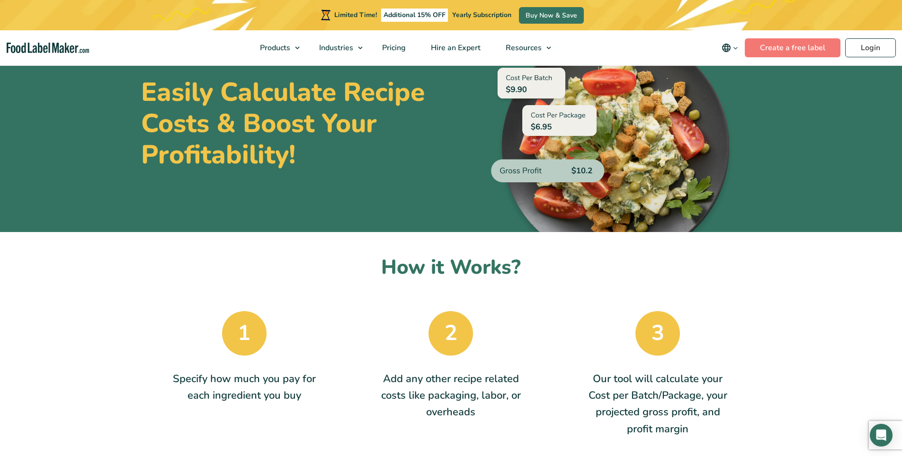
scroll to position [142, 0]
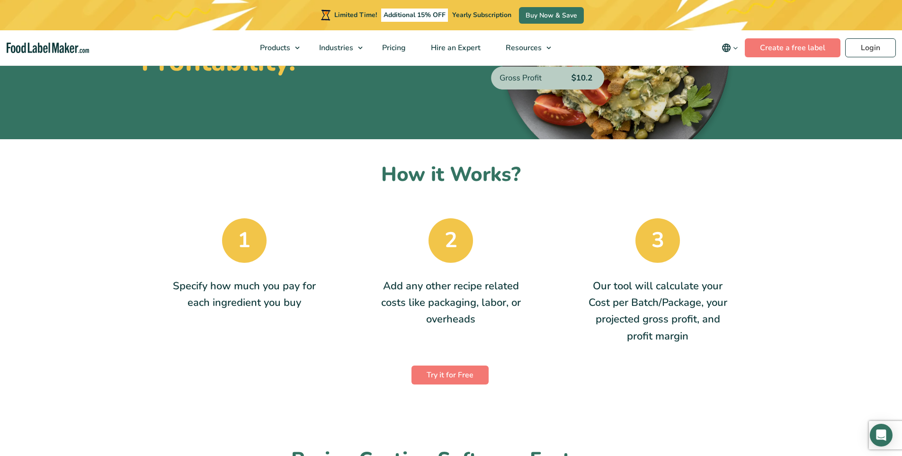
drag, startPoint x: 196, startPoint y: 285, endPoint x: 316, endPoint y: 296, distance: 120.7
click at [316, 296] on div "1 Specify how much you pay for each ingredient you buy" at bounding box center [245, 284] width 152 height 132
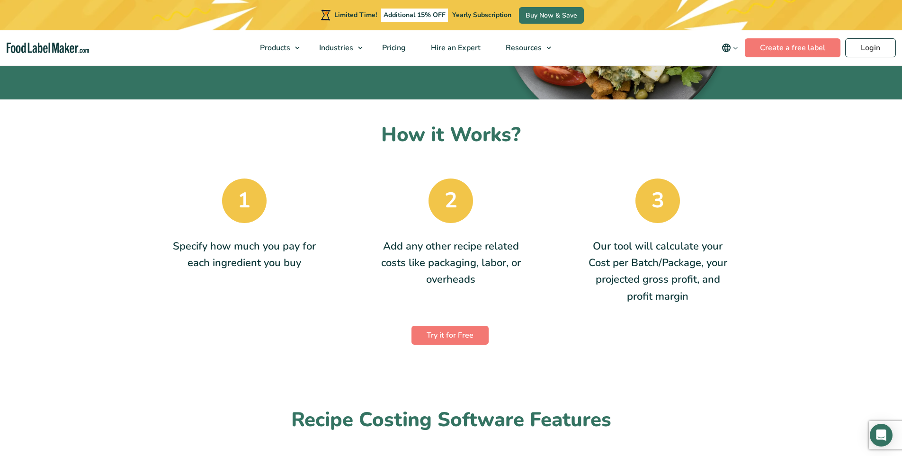
scroll to position [237, 0]
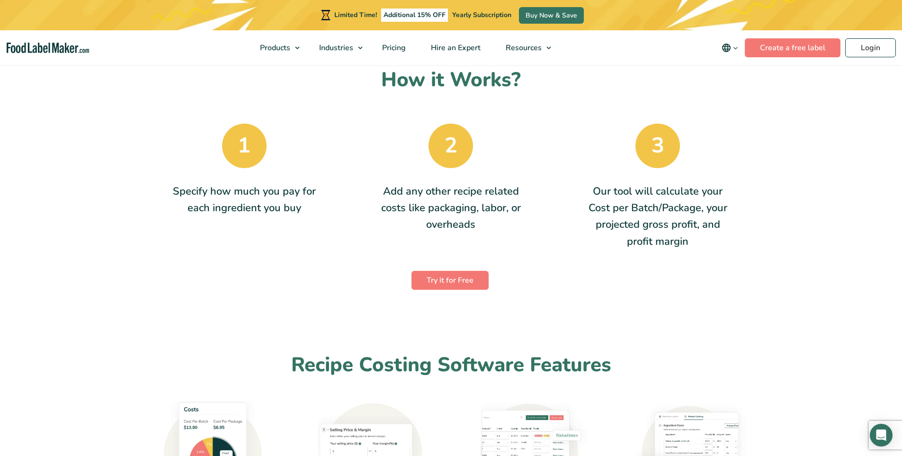
drag, startPoint x: 291, startPoint y: 276, endPoint x: 286, endPoint y: 225, distance: 51.9
click at [291, 276] on div "Try it for Free" at bounding box center [450, 277] width 623 height 28
drag, startPoint x: 232, startPoint y: 207, endPoint x: 345, endPoint y: 223, distance: 113.3
click at [284, 213] on p "Specify how much you pay for each ingredient you buy" at bounding box center [244, 199] width 144 height 33
click at [345, 223] on div "1 Specify how much you pay for each ingredient you buy 2 Add any other recipe r…" at bounding box center [451, 186] width 620 height 140
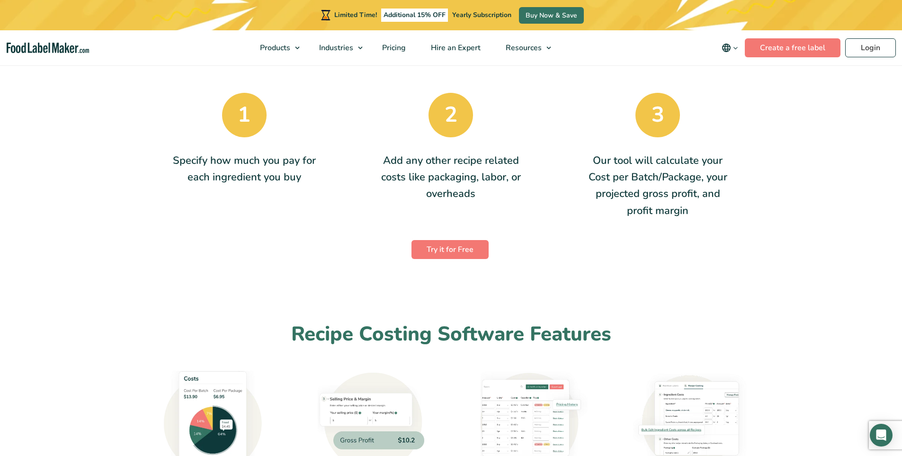
scroll to position [284, 0]
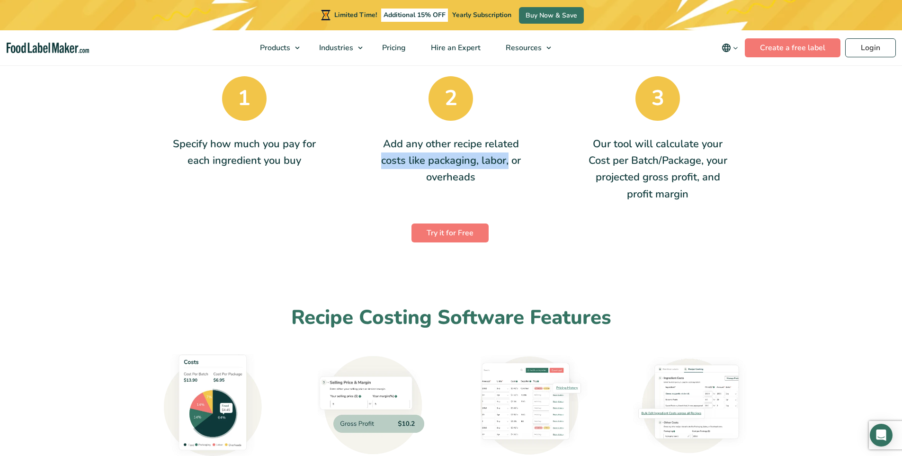
drag, startPoint x: 380, startPoint y: 143, endPoint x: 527, endPoint y: 139, distance: 147.8
click at [527, 139] on div "1 Specify how much you pay for each ingredient you buy 2 Add any other recipe r…" at bounding box center [451, 139] width 620 height 140
drag, startPoint x: 404, startPoint y: 146, endPoint x: 524, endPoint y: 183, distance: 124.9
click at [522, 182] on p "Add any other recipe related costs like packaging, labor, or overheads" at bounding box center [451, 161] width 144 height 50
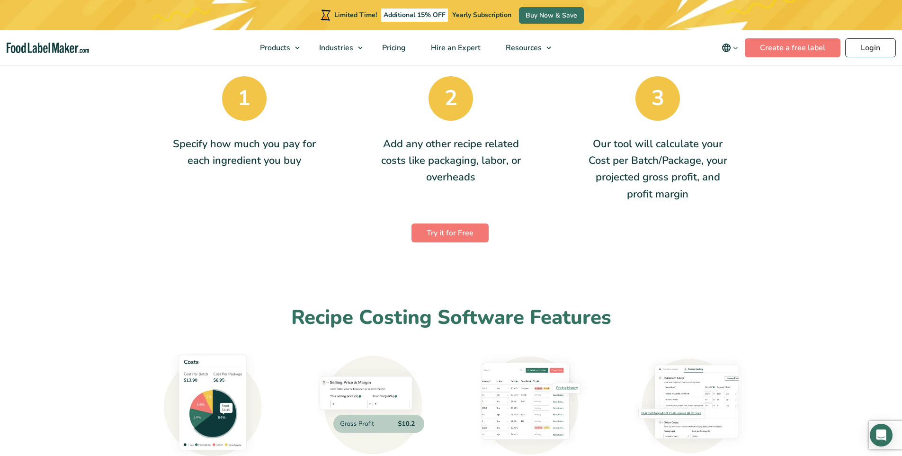
click at [524, 183] on div "2 Add any other recipe related costs like packaging, labor, or overheads" at bounding box center [451, 142] width 152 height 132
drag, startPoint x: 465, startPoint y: 157, endPoint x: 468, endPoint y: 186, distance: 29.0
click at [468, 186] on p "Add any other recipe related costs like packaging, labor, or overheads" at bounding box center [451, 161] width 144 height 50
click at [468, 187] on div "2 Add any other recipe related costs like packaging, labor, or overheads" at bounding box center [451, 142] width 152 height 132
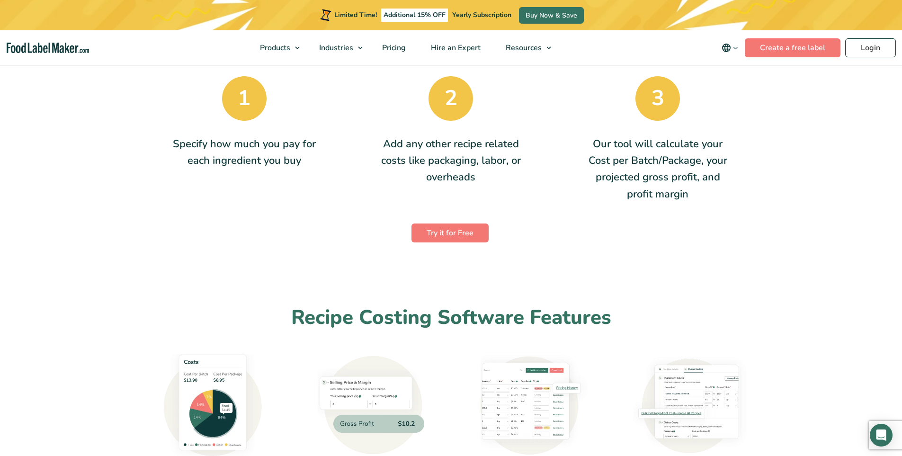
drag, startPoint x: 616, startPoint y: 139, endPoint x: 713, endPoint y: 204, distance: 116.9
click at [705, 200] on p "Our tool will calculate your Cost per Batch/Package, your projected gross profi…" at bounding box center [658, 169] width 144 height 67
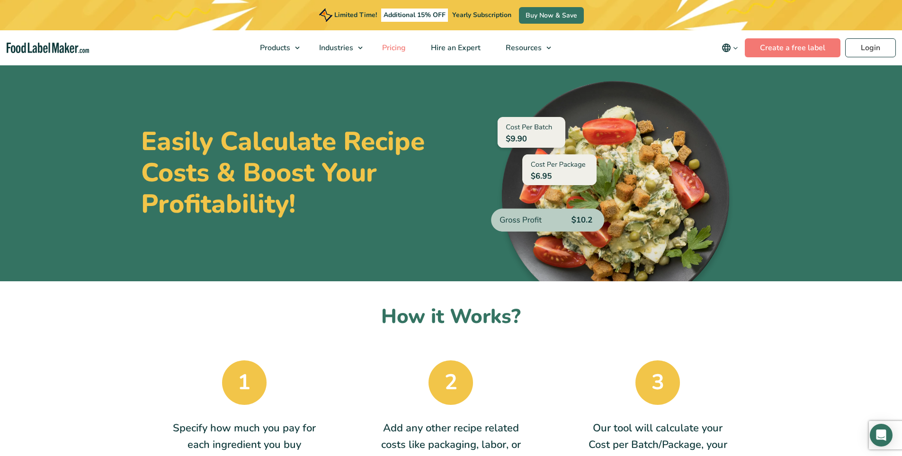
click at [392, 47] on span "Pricing" at bounding box center [392, 48] width 27 height 10
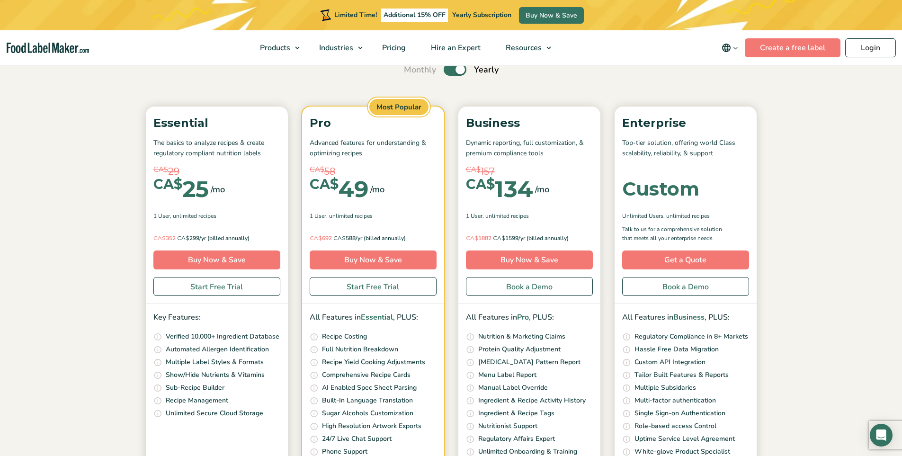
scroll to position [142, 0]
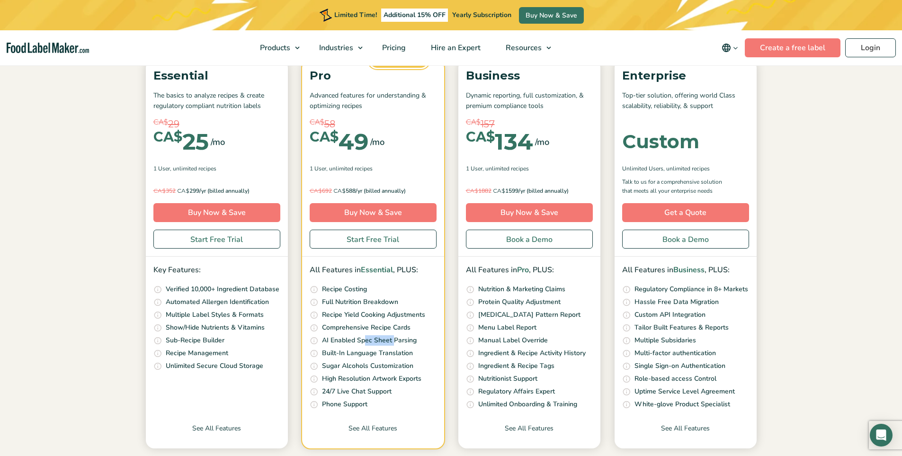
drag, startPoint x: 394, startPoint y: 345, endPoint x: 364, endPoint y: 345, distance: 30.3
click at [364, 345] on p "AI Enabled Spec Sheet Parsing" at bounding box center [369, 340] width 95 height 10
click at [347, 348] on p "Built-In Language Translation" at bounding box center [367, 353] width 91 height 10
drag, startPoint x: 348, startPoint y: 347, endPoint x: 351, endPoint y: 354, distance: 8.0
click at [348, 348] on ul "Quickly and accurately calculate your recipe costs, including ingredients, pack…" at bounding box center [373, 347] width 127 height 126
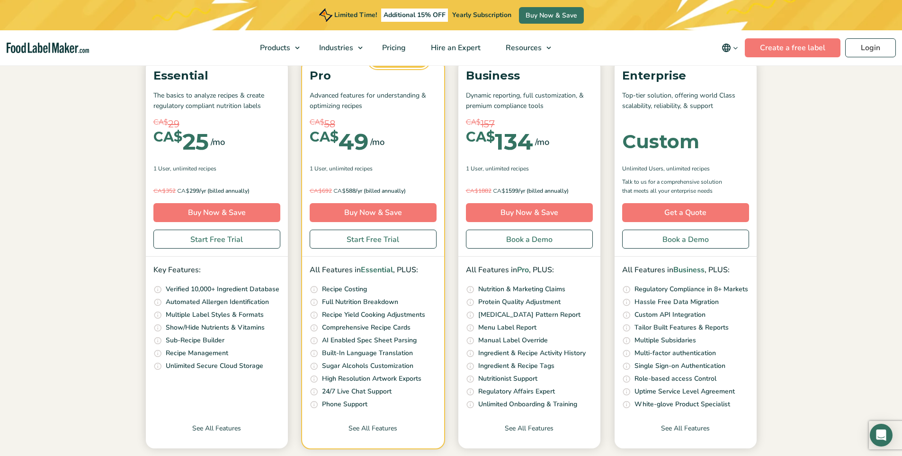
click at [353, 355] on p "Built-In Language Translation" at bounding box center [367, 353] width 91 height 10
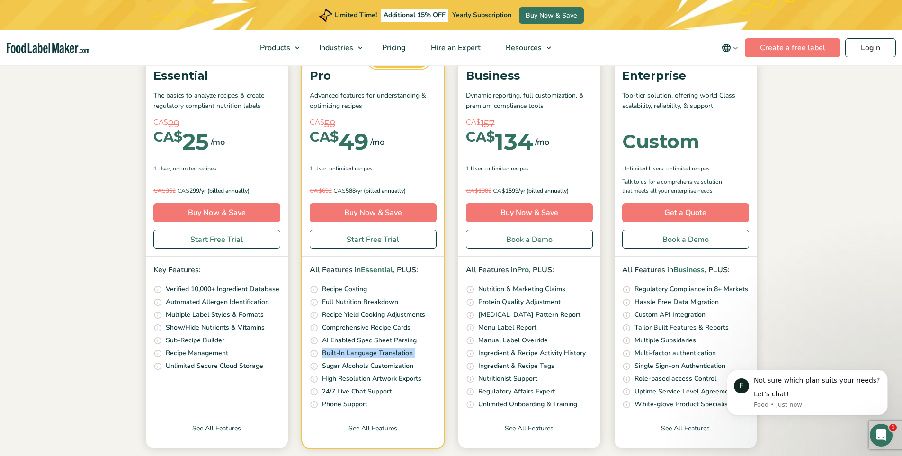
scroll to position [0, 0]
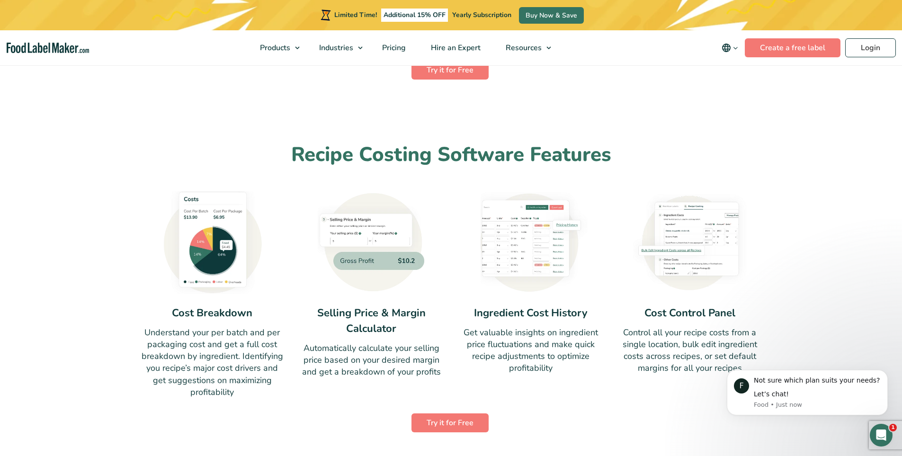
scroll to position [472, 0]
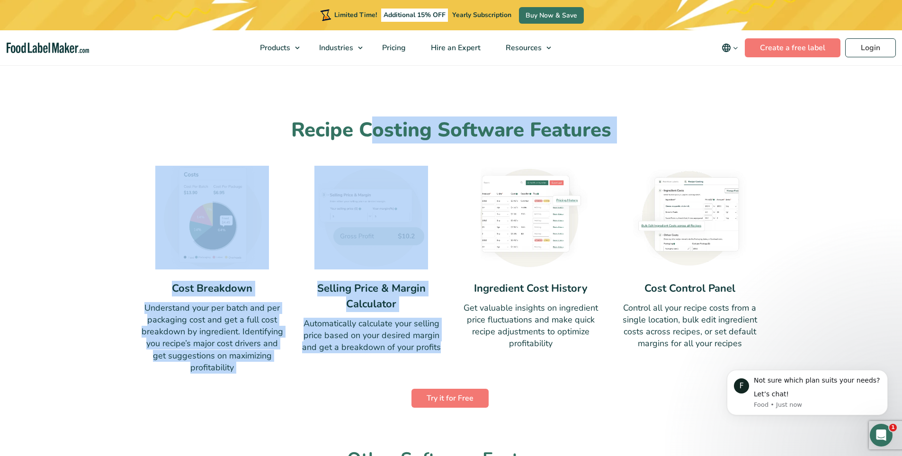
drag, startPoint x: 377, startPoint y: 139, endPoint x: 594, endPoint y: 154, distance: 217.4
click at [585, 154] on div "Recipe Costing Software Features Cost Breakdown Understand your per batch and p…" at bounding box center [451, 263] width 634 height 292
click at [600, 154] on div "Recipe Costing Software Features Cost Breakdown Understand your per batch and p…" at bounding box center [451, 263] width 634 height 292
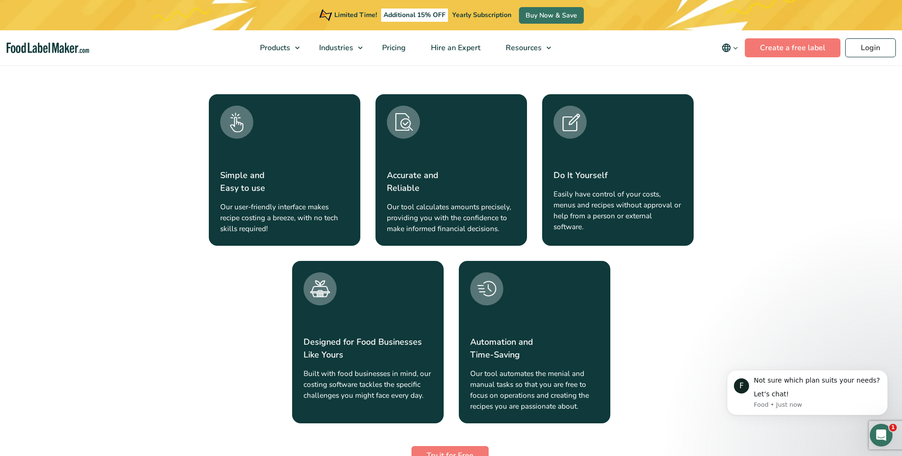
scroll to position [1002, 0]
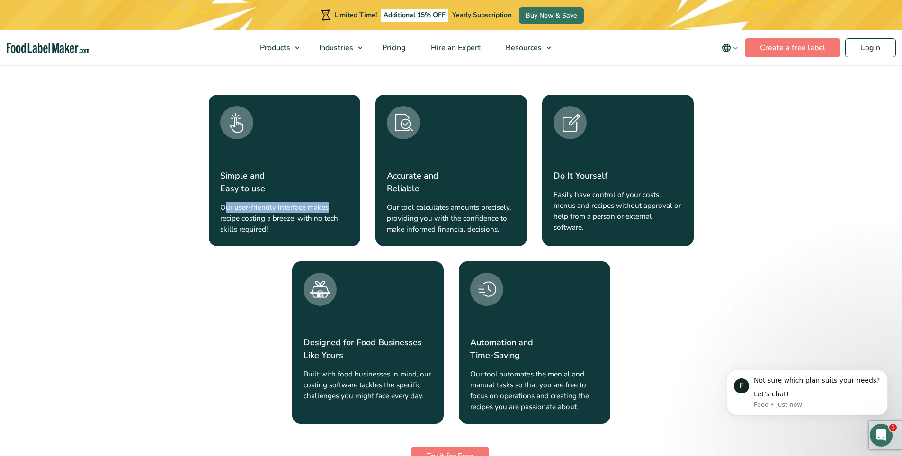
drag, startPoint x: 225, startPoint y: 207, endPoint x: 336, endPoint y: 206, distance: 110.8
click at [336, 206] on small "Our user-friendly interface makes recipe costing a breeze, with no tech skills …" at bounding box center [284, 218] width 129 height 33
click at [318, 207] on small "Our user-friendly interface makes recipe costing a breeze, with no tech skills …" at bounding box center [284, 218] width 129 height 33
click at [238, 128] on img at bounding box center [236, 122] width 33 height 33
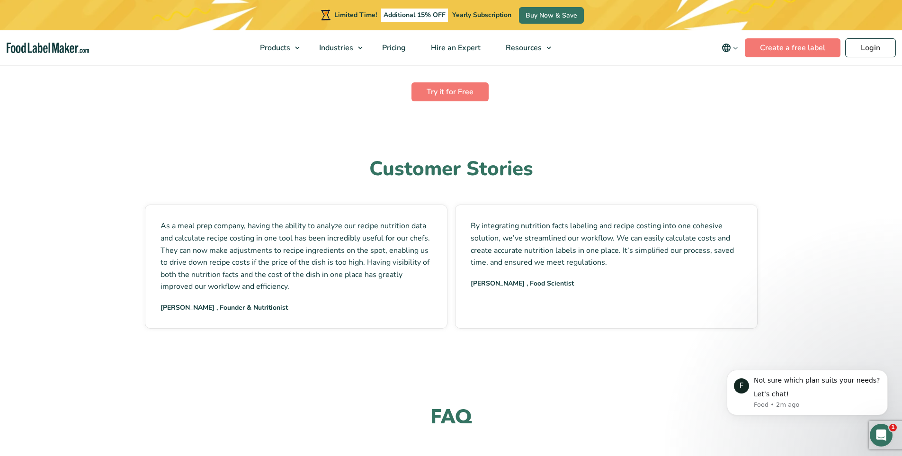
scroll to position [1356, 0]
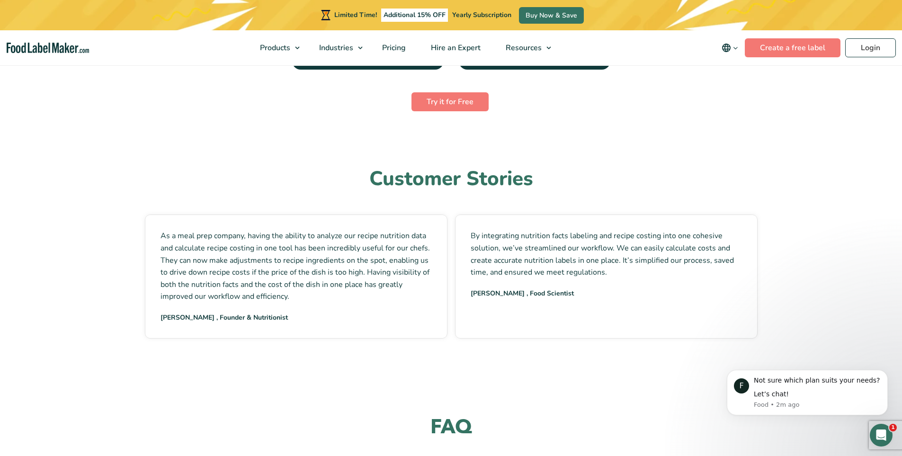
drag, startPoint x: 304, startPoint y: 232, endPoint x: 388, endPoint y: 245, distance: 84.2
click at [388, 245] on p "As a meal prep company, having the ability to analyze our recipe nutrition data…" at bounding box center [295, 266] width 271 height 73
drag, startPoint x: 379, startPoint y: 240, endPoint x: 415, endPoint y: 240, distance: 36.0
click at [415, 240] on p "As a meal prep company, having the ability to analyze our recipe nutrition data…" at bounding box center [295, 266] width 271 height 73
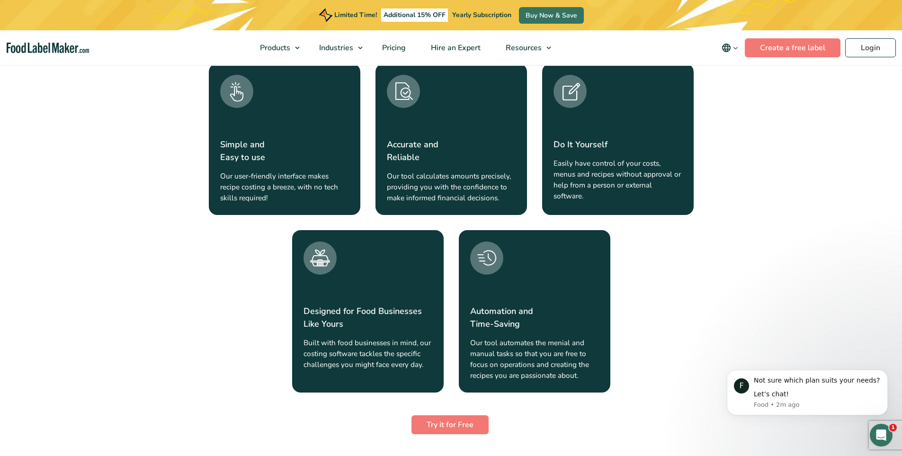
scroll to position [1025, 0]
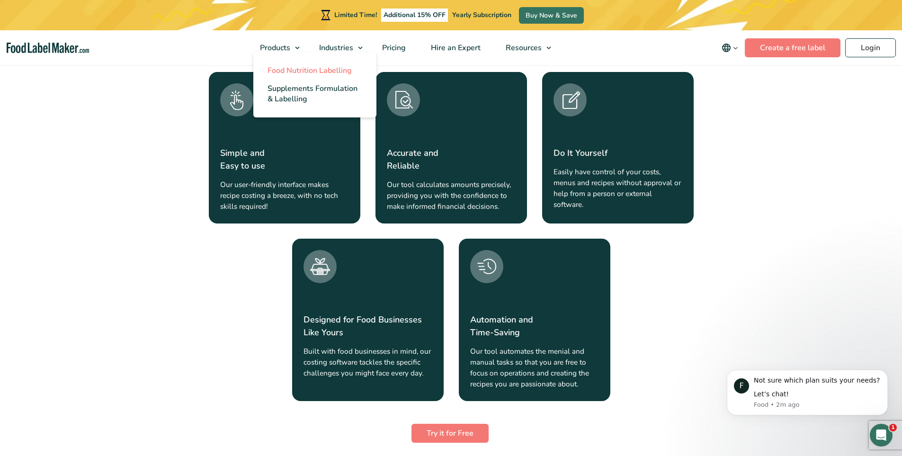
click at [276, 76] on link "Food Nutrition Labelling" at bounding box center [314, 71] width 123 height 18
